Goal: Find specific page/section: Find specific page/section

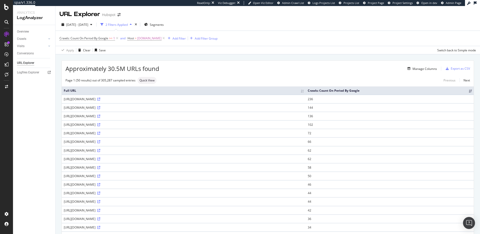
click at [85, 66] on span "Approximately 30.5M URLs found" at bounding box center [113, 68] width 94 height 9
click at [190, 68] on div "Manage Columns" at bounding box center [298, 69] width 278 height 6
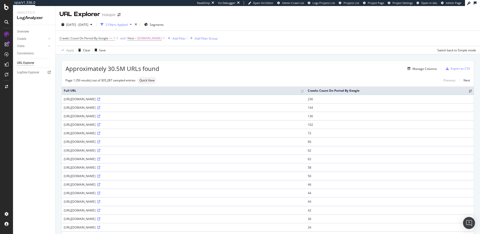
click at [333, 66] on div "Manage Columns" at bounding box center [298, 69] width 278 height 6
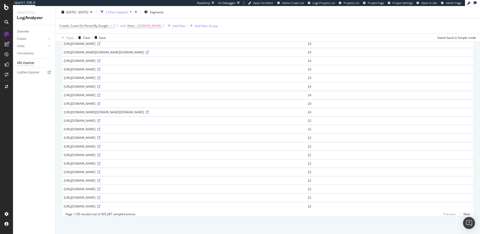
scroll to position [444, 0]
click at [462, 213] on link "Next" at bounding box center [465, 213] width 11 height 7
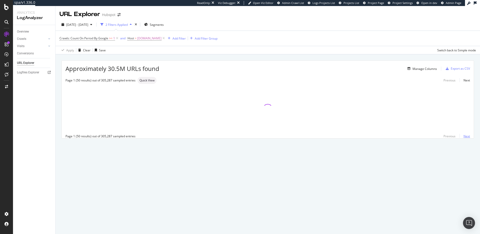
scroll to position [0, 0]
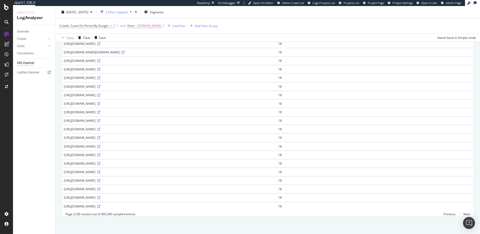
scroll to position [521, 0]
click at [464, 214] on link "Next" at bounding box center [465, 213] width 11 height 7
click at [246, 187] on div "https://offers.hubspot.com/cs/ci/?pg=9da61c48-4df3-495b-b584-a18d6d898a8a&pid=5…" at bounding box center [196, 189] width 264 height 4
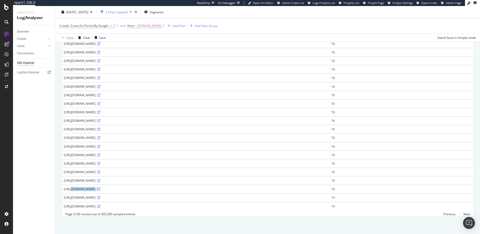
click at [247, 187] on div "https://offers.hubspot.com/cs/ci/?pg=9da61c48-4df3-495b-b584-a18d6d898a8a&pid=5…" at bounding box center [196, 189] width 264 height 4
click at [262, 187] on div "https://offers.hubspot.com/cs/ci/?pg=9da61c48-4df3-495b-b584-a18d6d898a8a&pid=5…" at bounding box center [196, 189] width 264 height 4
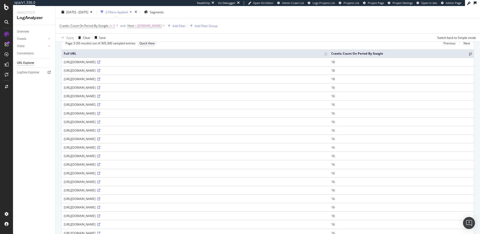
scroll to position [0, 0]
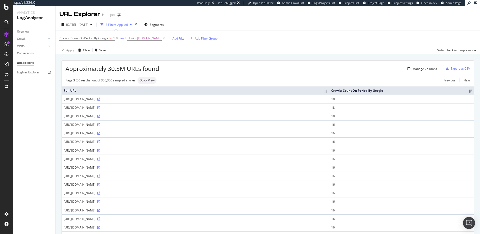
click at [240, 66] on div "Manage Columns" at bounding box center [298, 69] width 278 height 6
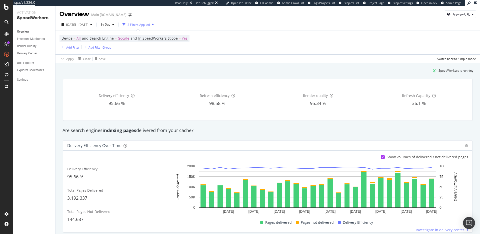
click at [213, 138] on div "Delivery Efficiency over time Show volumes of delivered / not delivered pages D…" at bounding box center [268, 186] width 416 height 100
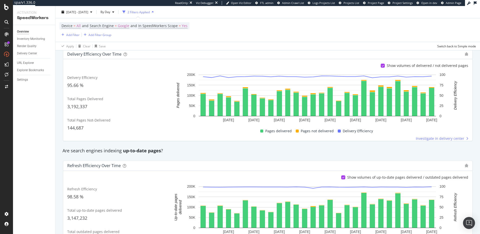
scroll to position [164, 0]
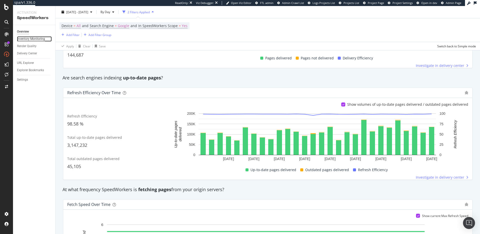
click at [34, 39] on div "Inventory Monitoring" at bounding box center [31, 38] width 28 height 5
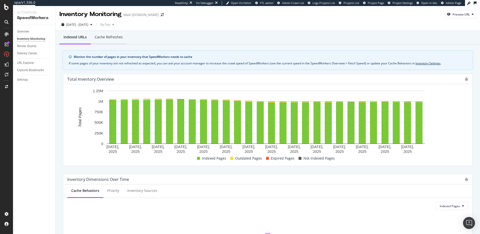
click at [119, 39] on div "Cache refreshes" at bounding box center [109, 37] width 28 height 5
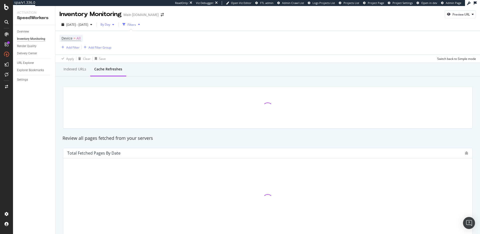
click at [116, 24] on div "button" at bounding box center [113, 24] width 6 height 3
click at [119, 35] on span "By Hour" at bounding box center [117, 34] width 13 height 5
